Goal: Task Accomplishment & Management: Manage account settings

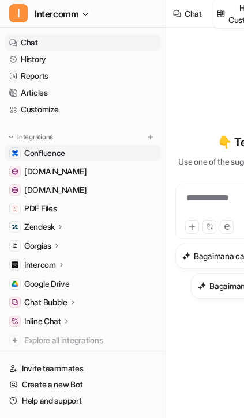
scroll to position [383, 0]
click at [150, 136] on img at bounding box center [150, 137] width 8 height 8
click at [152, 138] on img at bounding box center [150, 137] width 8 height 8
click at [150, 138] on img at bounding box center [150, 137] width 8 height 8
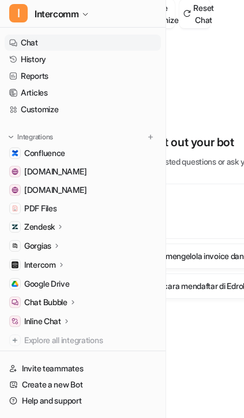
scroll to position [0, 89]
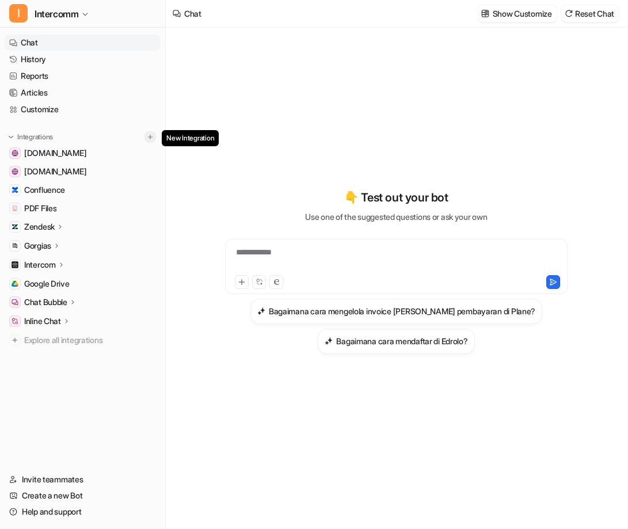
click at [150, 134] on img at bounding box center [150, 137] width 8 height 8
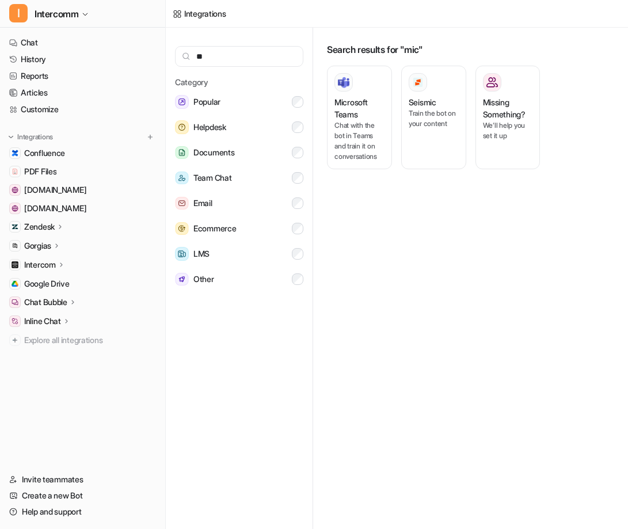
type input "*"
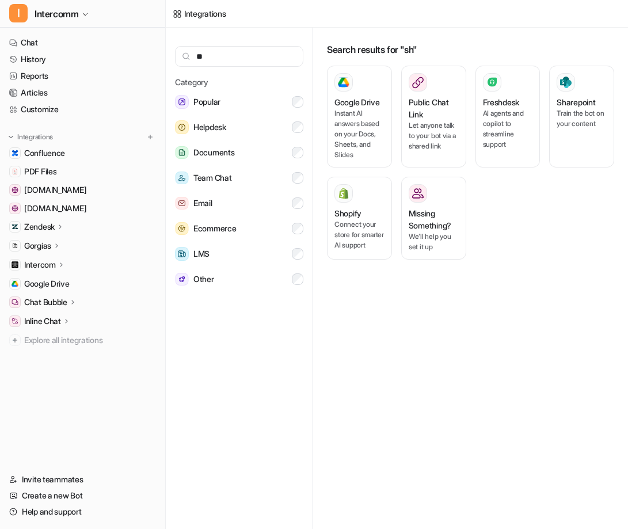
type input "*"
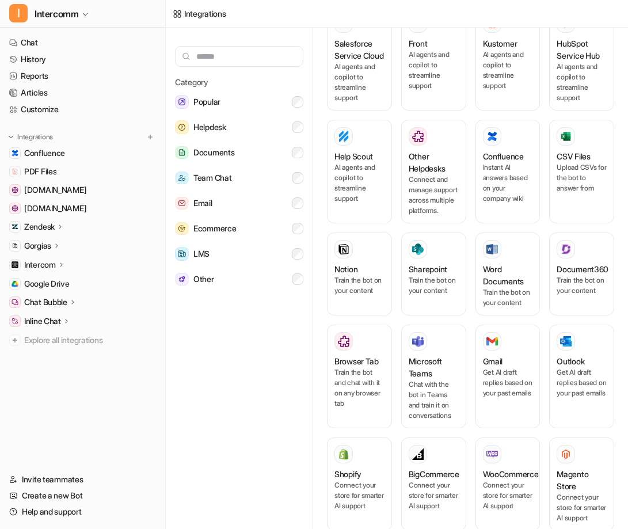
scroll to position [423, 0]
click at [214, 52] on input "text" at bounding box center [239, 56] width 128 height 21
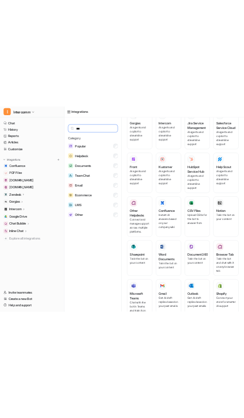
scroll to position [0, 0]
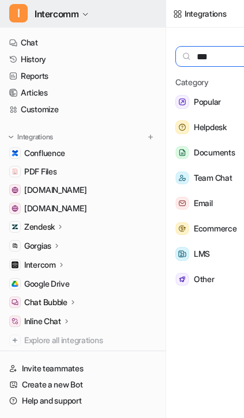
type input "***"
